Goal: Task Accomplishment & Management: Manage account settings

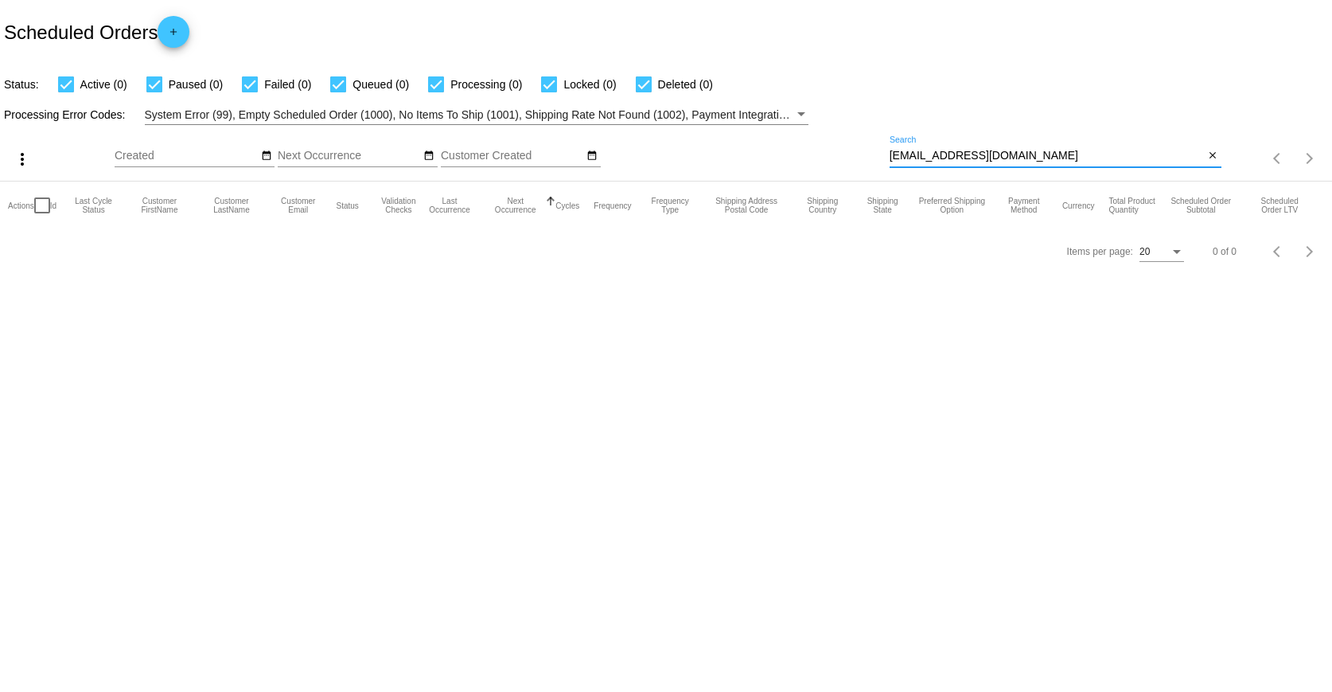
drag, startPoint x: 1051, startPoint y: 154, endPoint x: 695, endPoint y: 186, distance: 357.2
click at [695, 186] on app-dashboard-scheduled-orders "Scheduled Orders add Status: Active (0) Paused (0) Failed (0) Queued (0) Proces…" at bounding box center [666, 137] width 1332 height 274
paste input "[EMAIL_ADDRESS]"
type input "[EMAIL_ADDRESS][DOMAIN_NAME]"
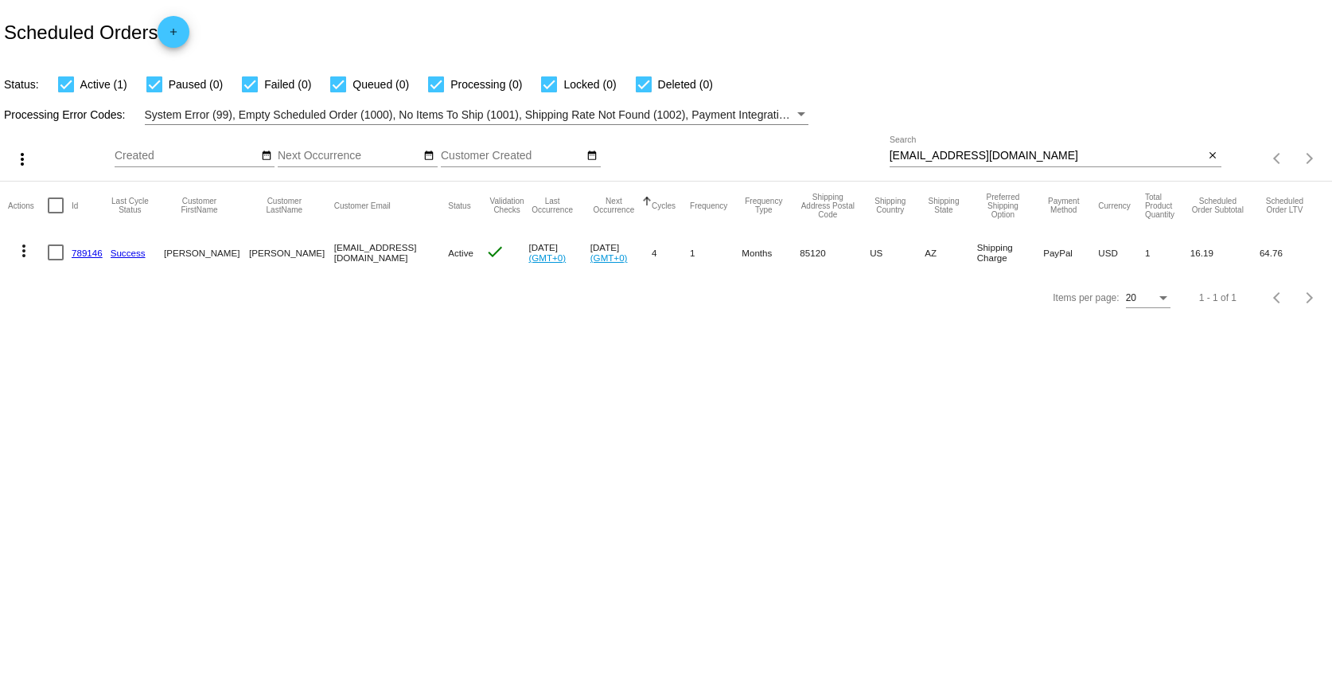
click at [76, 255] on link "789146" at bounding box center [87, 253] width 31 height 10
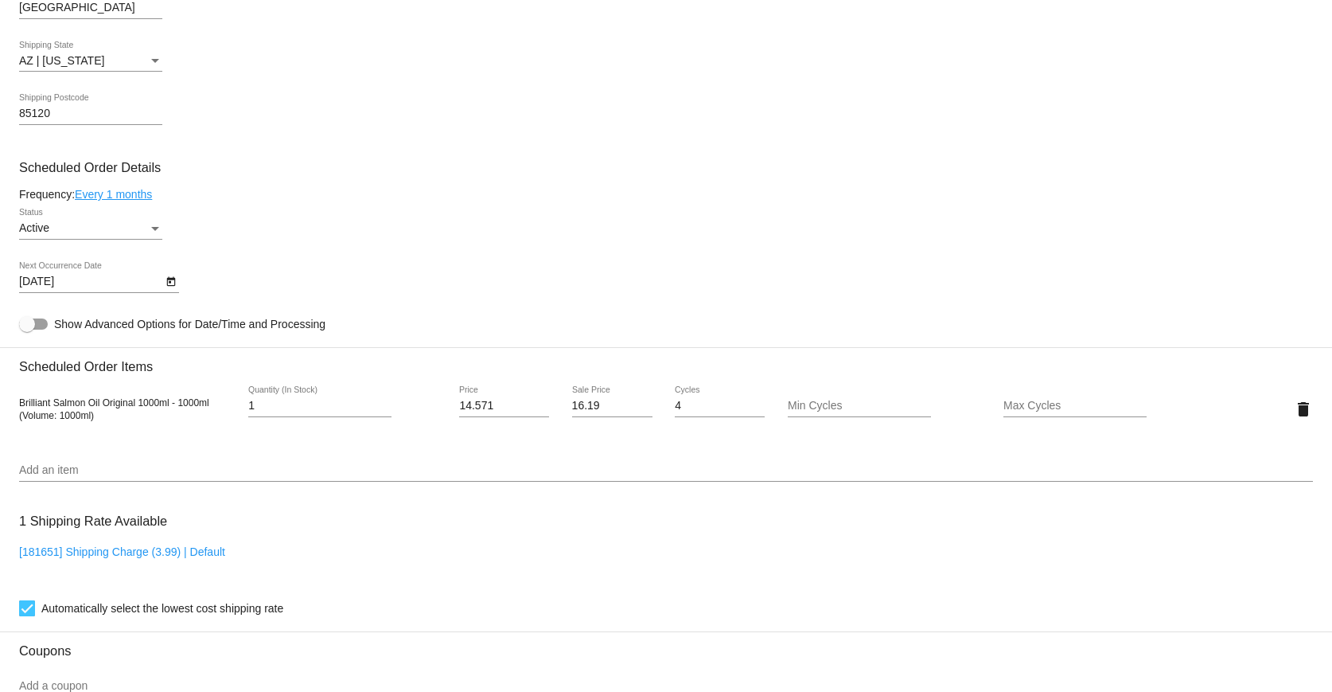
scroll to position [796, 0]
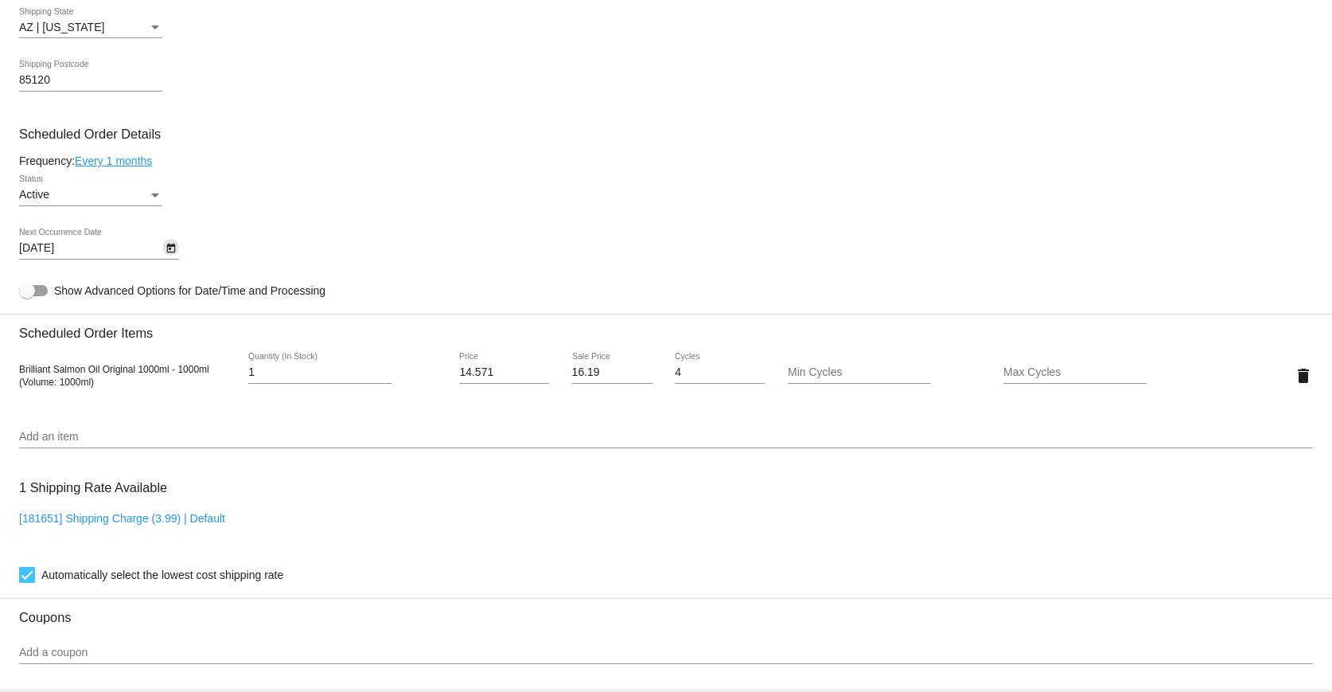
click at [174, 247] on icon "Open calendar" at bounding box center [171, 248] width 11 height 19
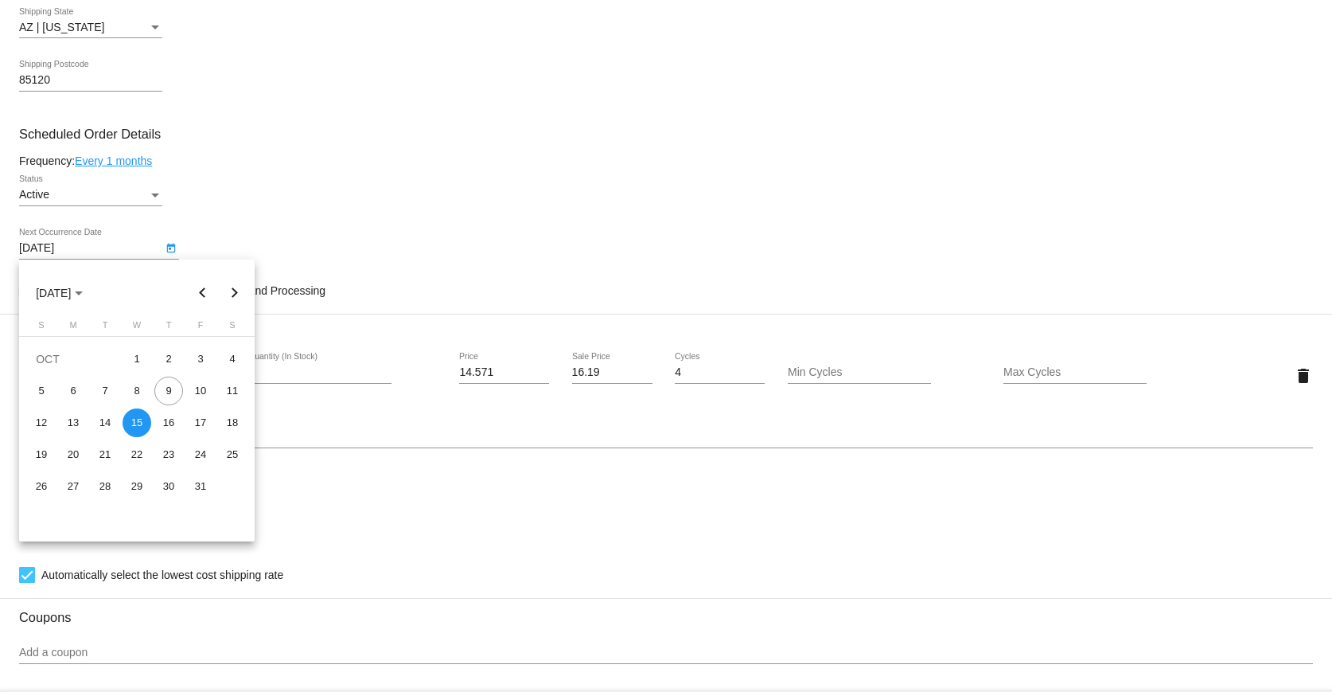
click at [232, 293] on button "Next month" at bounding box center [235, 293] width 32 height 32
click at [235, 422] on div "15" at bounding box center [232, 422] width 29 height 29
type input "[DATE]"
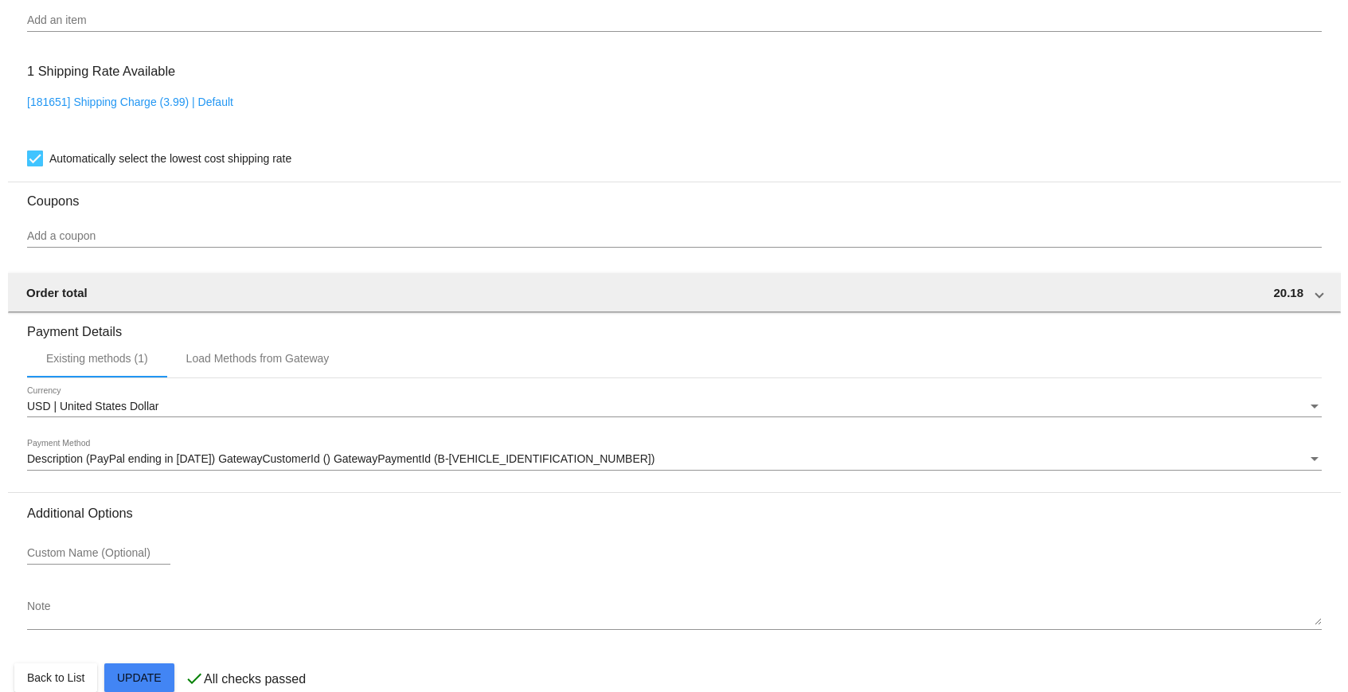
scroll to position [1238, 0]
